Goal: Task Accomplishment & Management: Use online tool/utility

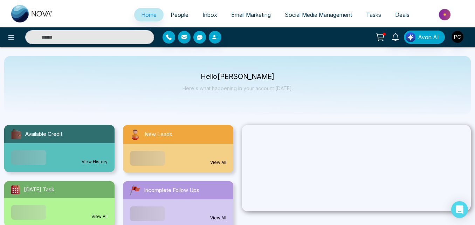
select select "*"
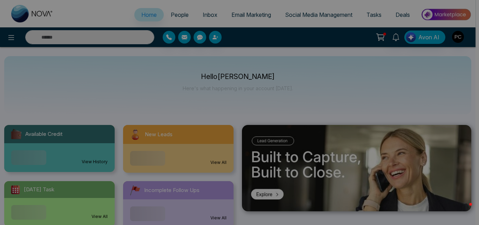
click at [167, 13] on div "Announcement Don't show again" at bounding box center [239, 112] width 479 height 225
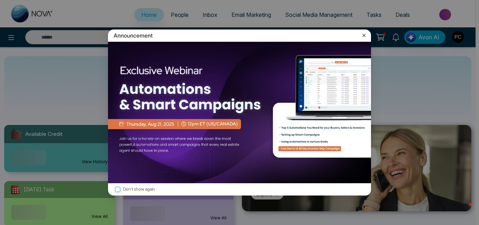
click at [362, 39] on icon at bounding box center [363, 35] width 7 height 7
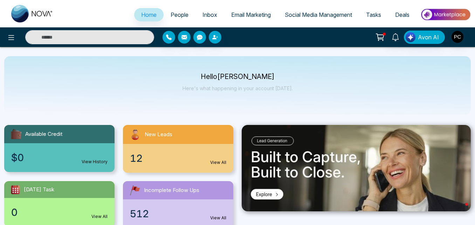
click at [174, 15] on span "People" at bounding box center [180, 14] width 18 height 7
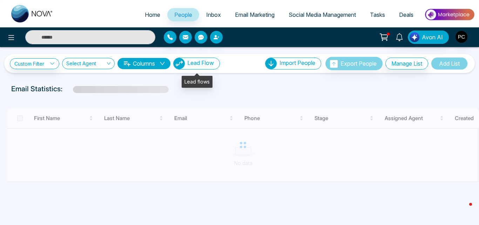
click at [213, 65] on span "Lead Flow" at bounding box center [200, 62] width 27 height 7
